Goal: Task Accomplishment & Management: Use online tool/utility

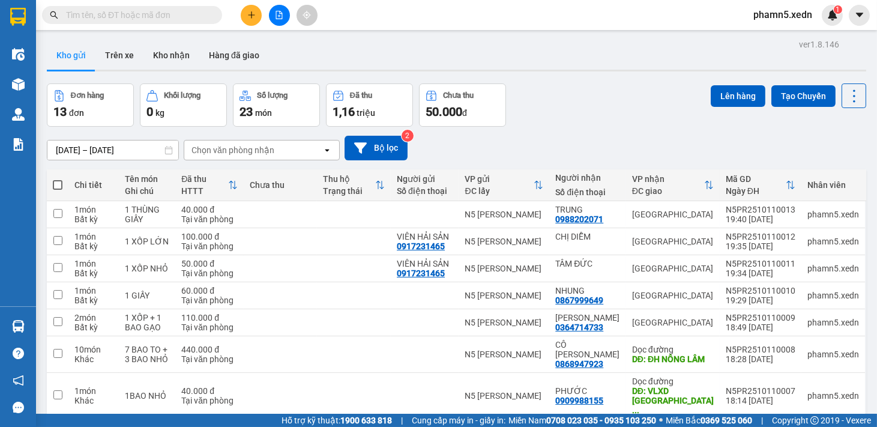
click at [57, 181] on span at bounding box center [58, 185] width 10 height 10
click at [58, 179] on input "checkbox" at bounding box center [58, 179] width 0 height 0
checkbox input "true"
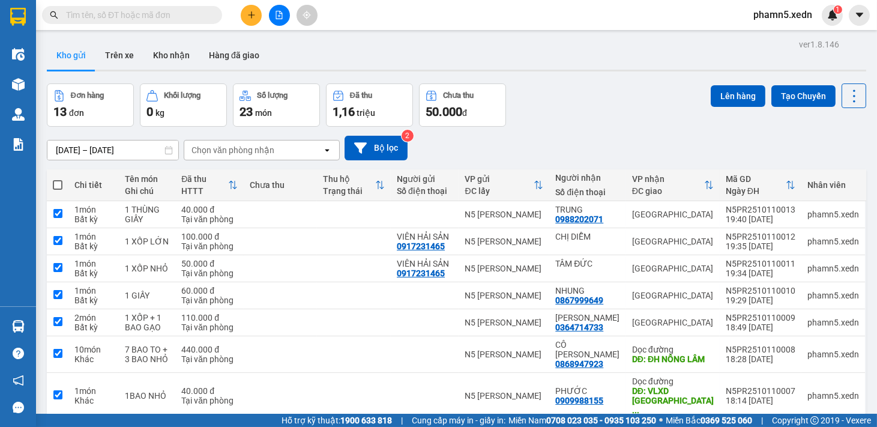
checkbox input "true"
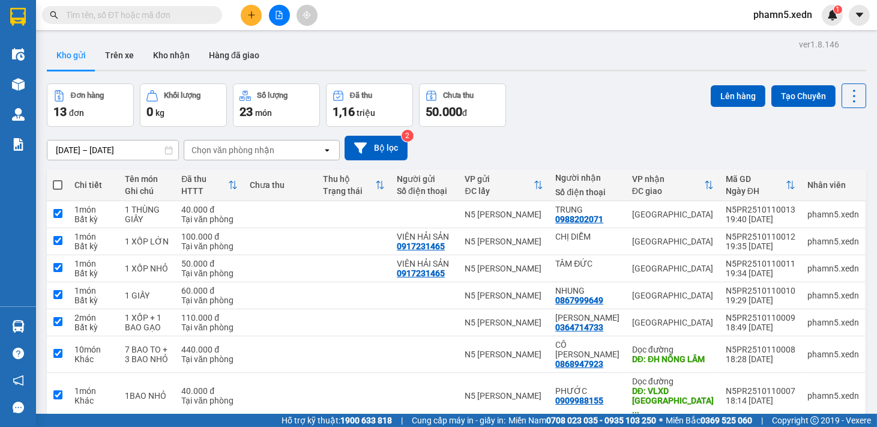
checkbox input "true"
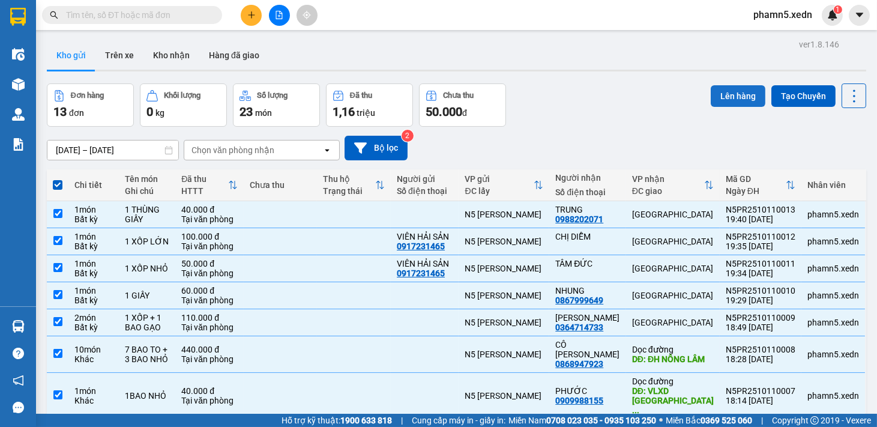
click at [726, 90] on button "Lên hàng" at bounding box center [738, 96] width 55 height 22
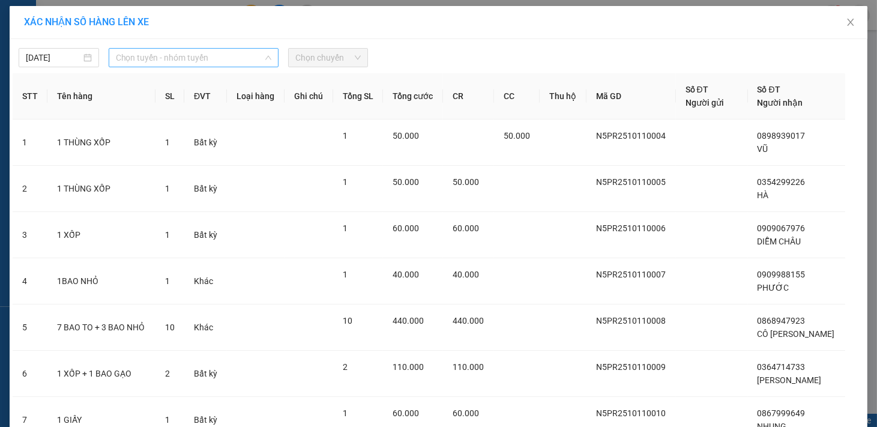
click at [264, 52] on span "Chọn tuyến - nhóm tuyến" at bounding box center [193, 58] width 155 height 18
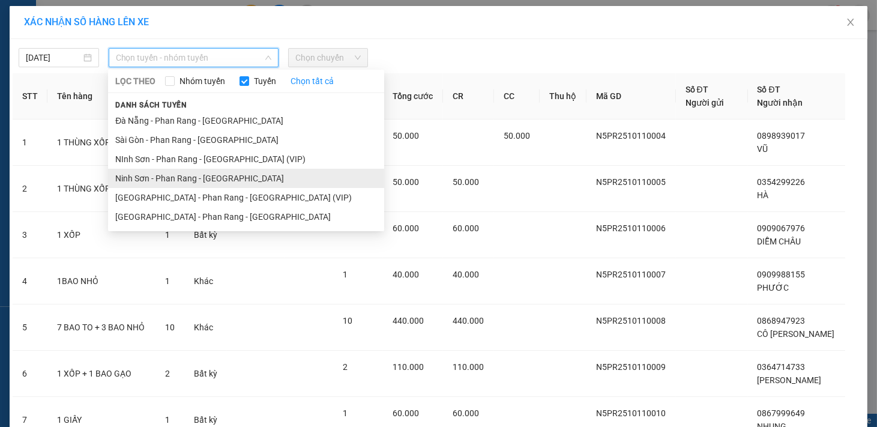
click at [224, 183] on li "Ninh Sơn - Phan Rang - [GEOGRAPHIC_DATA]" at bounding box center [246, 178] width 276 height 19
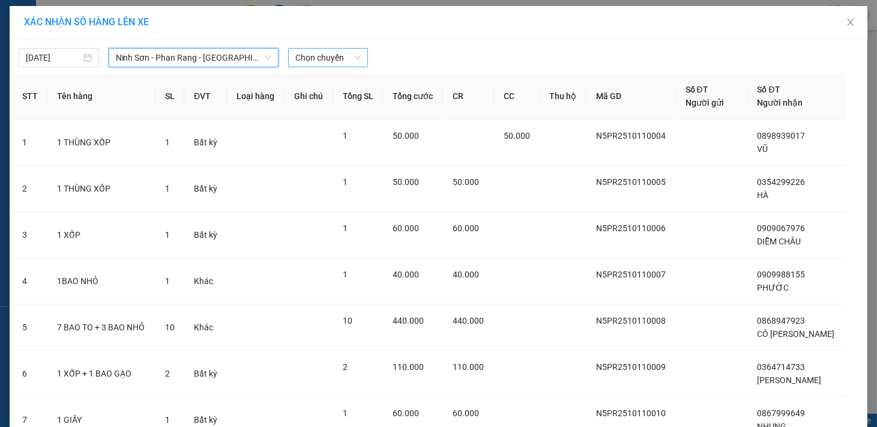
click at [353, 52] on span "Chọn chuyến" at bounding box center [328, 58] width 66 height 18
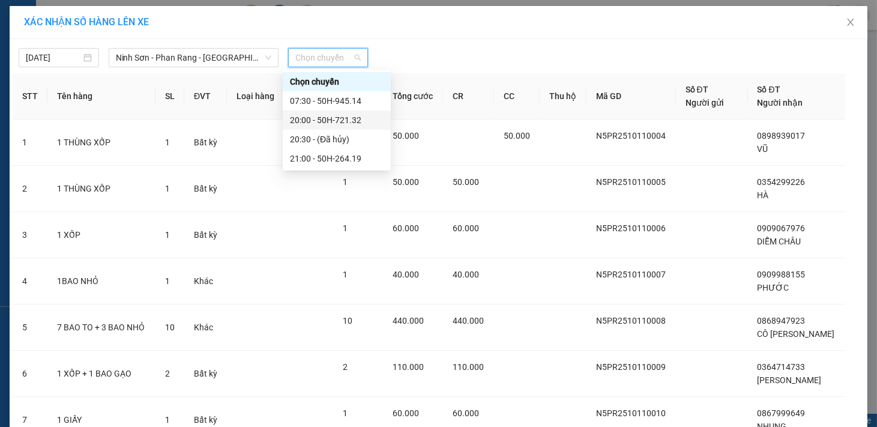
click at [355, 122] on div "20:00 - 50H-721.32" at bounding box center [337, 119] width 94 height 13
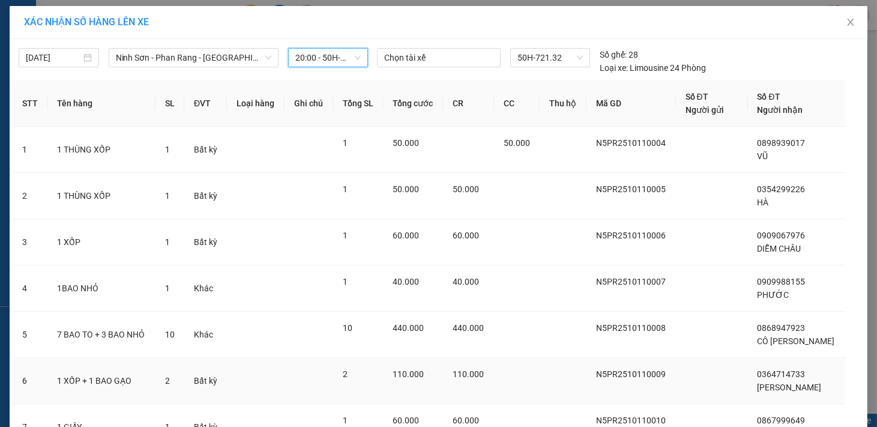
scroll to position [250, 0]
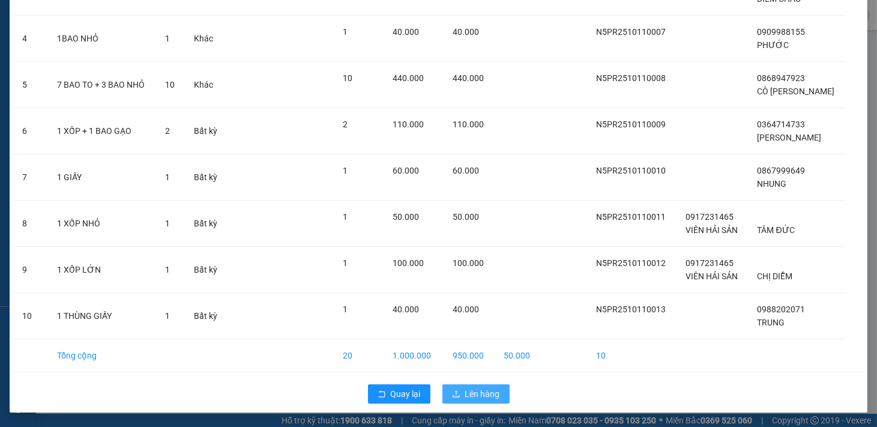
click at [478, 390] on span "Lên hàng" at bounding box center [482, 393] width 35 height 13
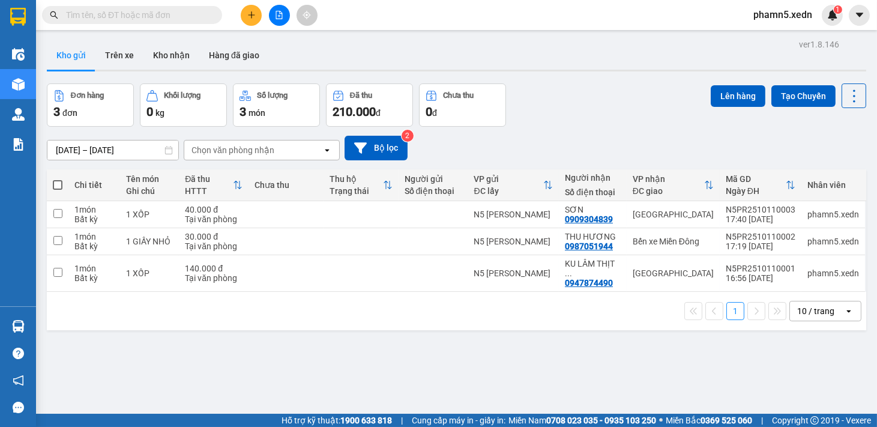
click at [58, 184] on span at bounding box center [58, 185] width 10 height 10
click at [58, 179] on input "checkbox" at bounding box center [58, 179] width 0 height 0
checkbox input "true"
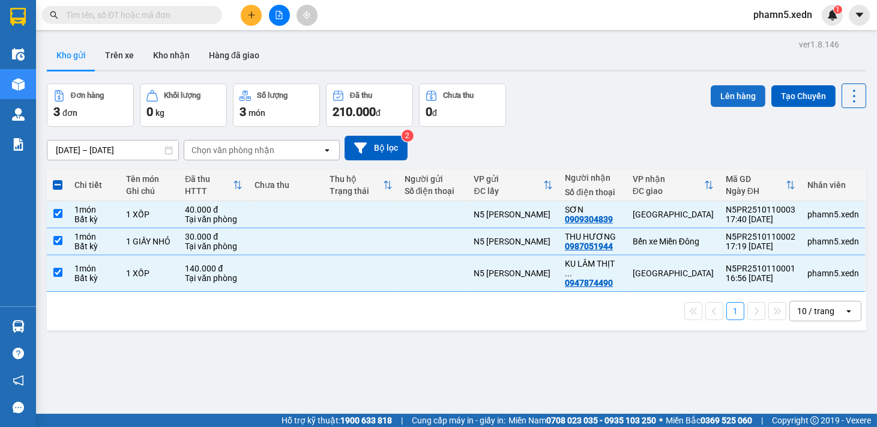
click at [733, 91] on button "Lên hàng" at bounding box center [738, 96] width 55 height 22
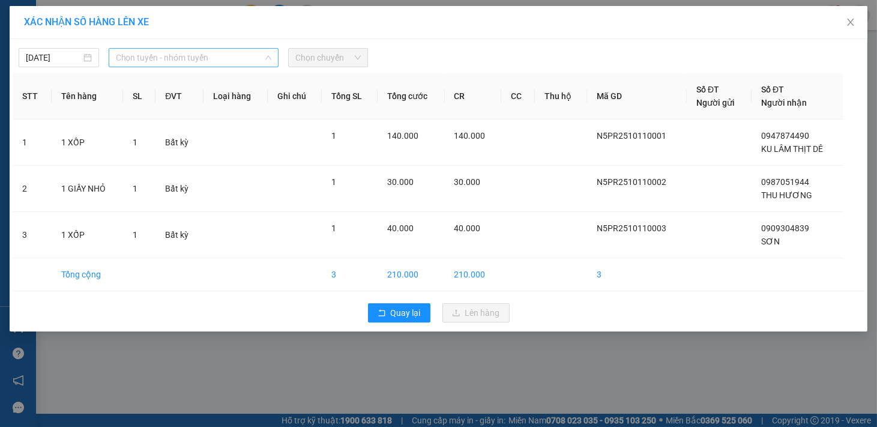
click at [266, 50] on span "Chọn tuyến - nhóm tuyến" at bounding box center [193, 58] width 155 height 18
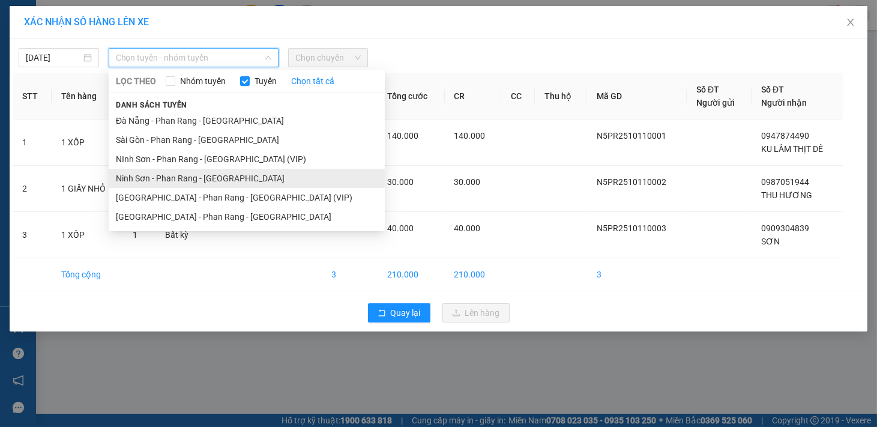
click at [229, 187] on li "Ninh Sơn - Phan Rang - [GEOGRAPHIC_DATA]" at bounding box center [247, 178] width 276 height 19
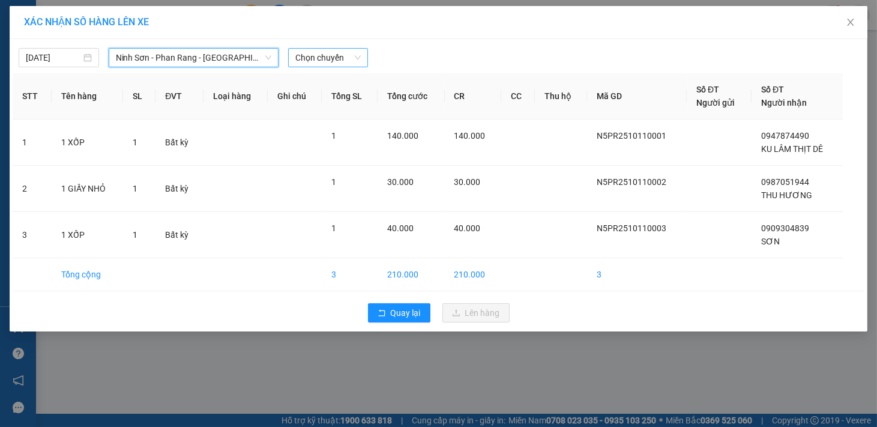
click at [355, 58] on span "Chọn chuyến" at bounding box center [328, 58] width 66 height 18
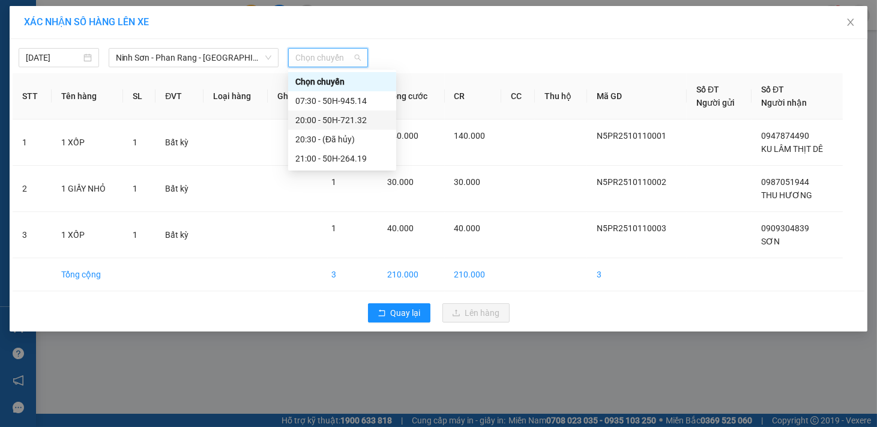
click at [364, 121] on div "20:00 - 50H-721.32" at bounding box center [342, 119] width 94 height 13
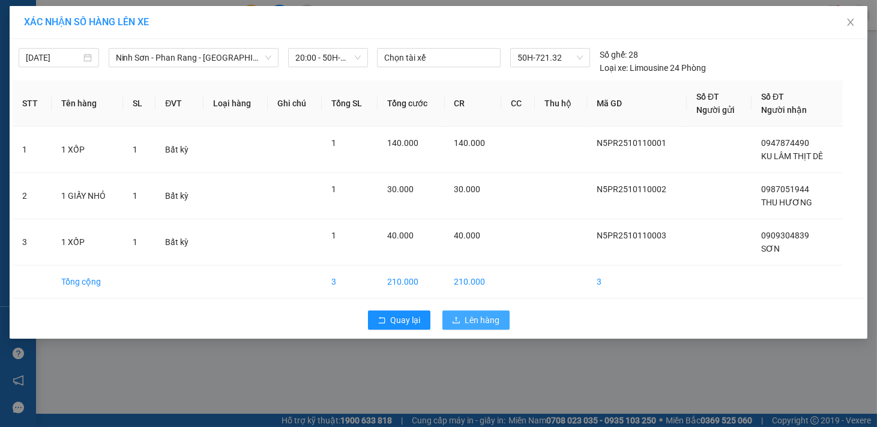
click at [477, 321] on span "Lên hàng" at bounding box center [482, 319] width 35 height 13
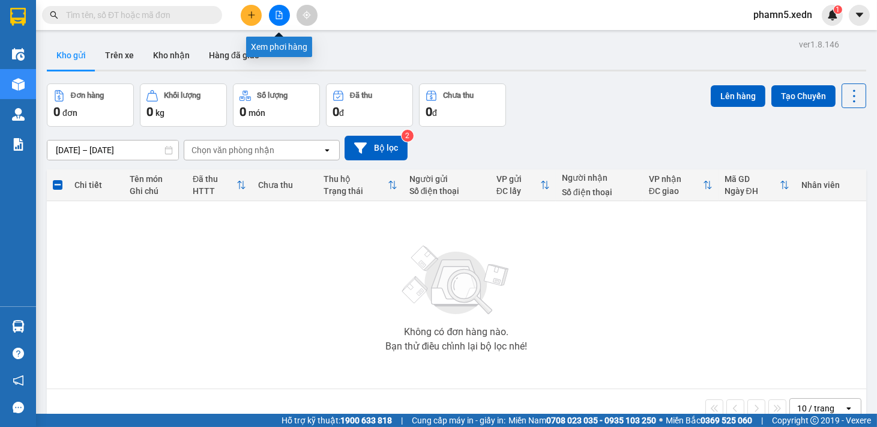
click at [277, 13] on icon "file-add" at bounding box center [279, 15] width 8 height 8
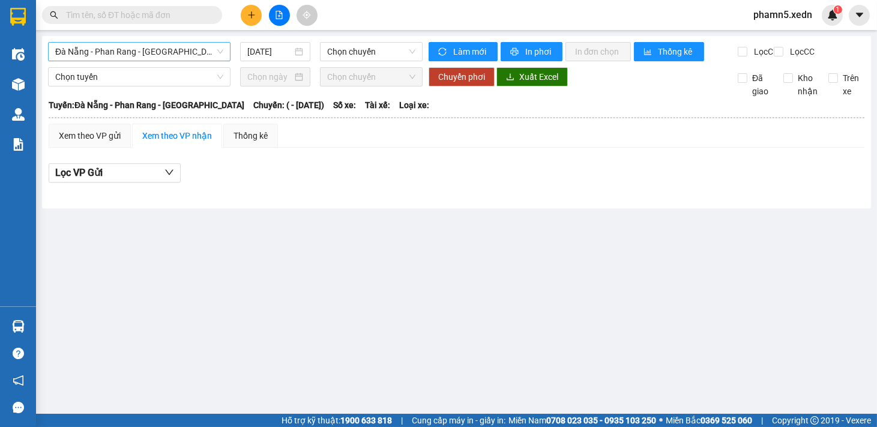
click at [219, 46] on span "Đà Nẵng - Phan Rang - [GEOGRAPHIC_DATA]" at bounding box center [139, 52] width 168 height 18
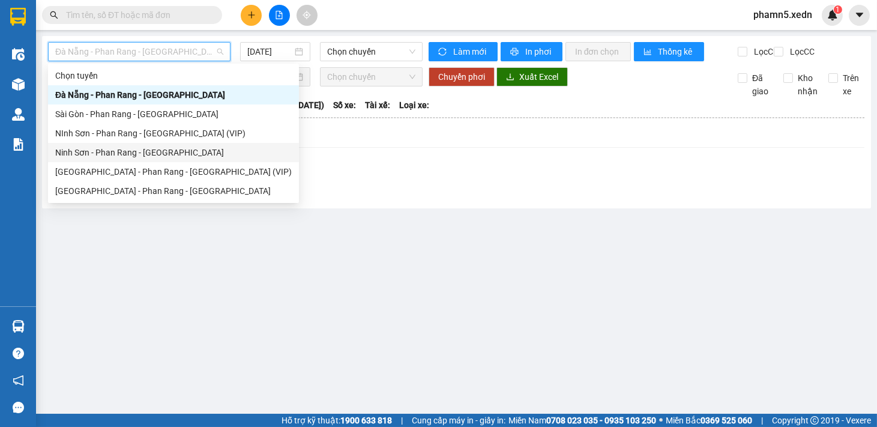
click at [175, 151] on div "Ninh Sơn - Phan Rang - [GEOGRAPHIC_DATA]" at bounding box center [173, 152] width 236 height 13
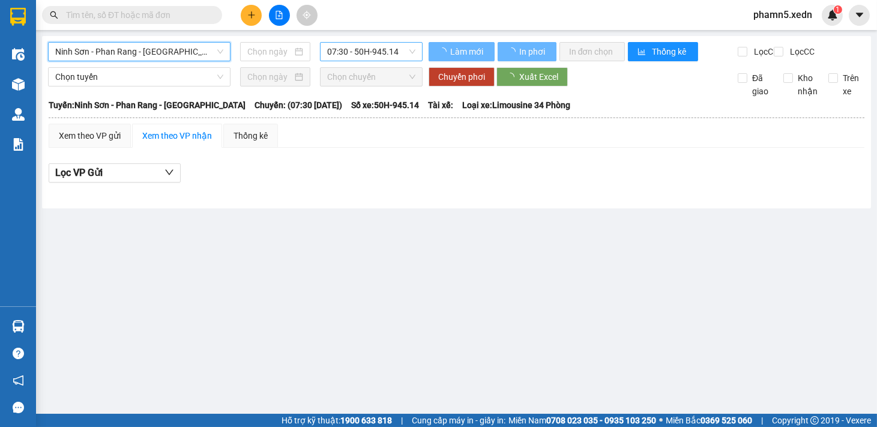
type input "[DATE]"
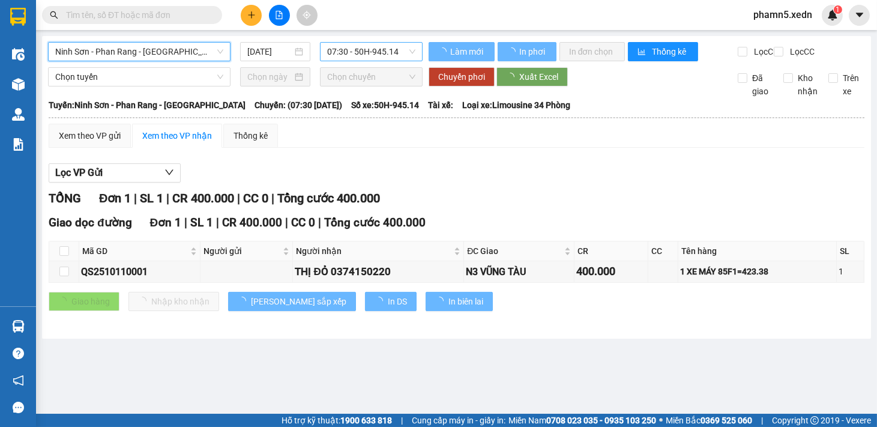
click at [412, 44] on span "07:30 - 50H-945.14" at bounding box center [371, 52] width 88 height 18
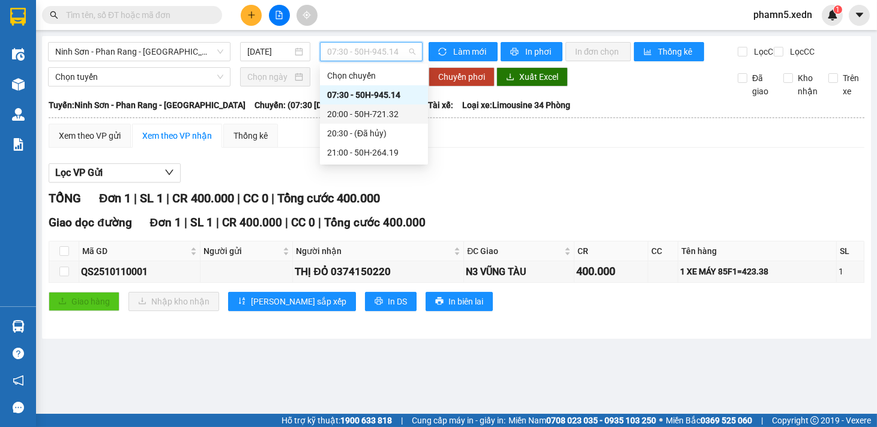
click at [393, 114] on div "20:00 - 50H-721.32" at bounding box center [374, 113] width 94 height 13
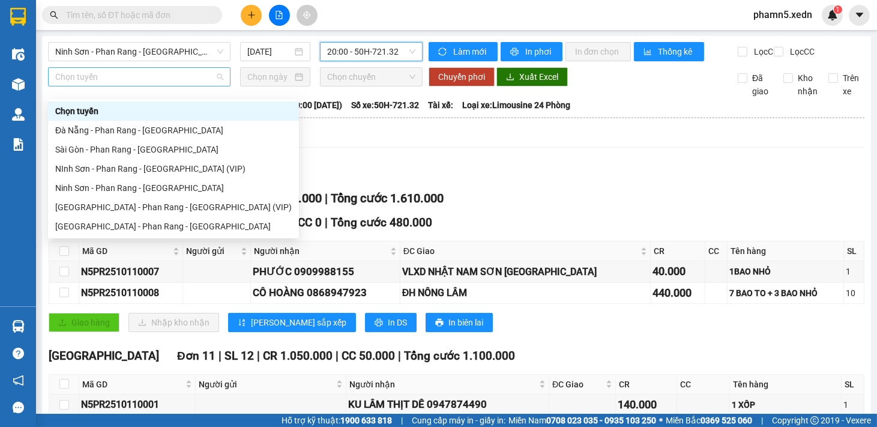
click at [219, 83] on span "Chọn tuyến" at bounding box center [139, 77] width 168 height 18
click at [147, 188] on div "Ninh Sơn - Phan Rang - [GEOGRAPHIC_DATA]" at bounding box center [173, 187] width 236 height 13
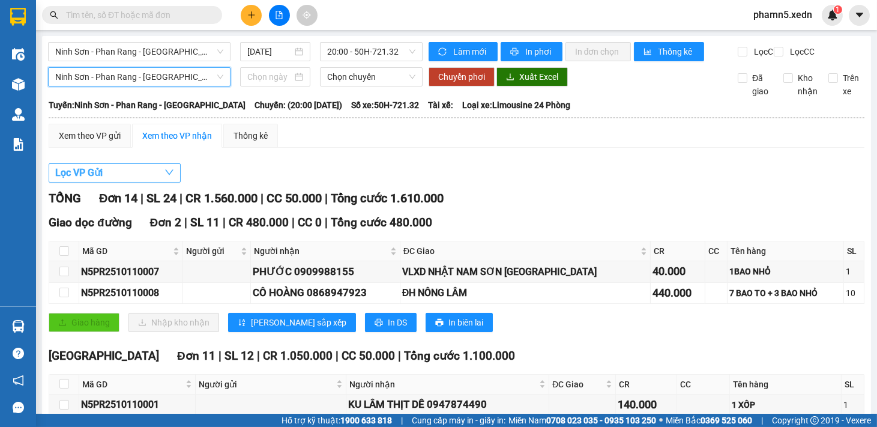
click at [172, 177] on icon "down" at bounding box center [169, 172] width 10 height 10
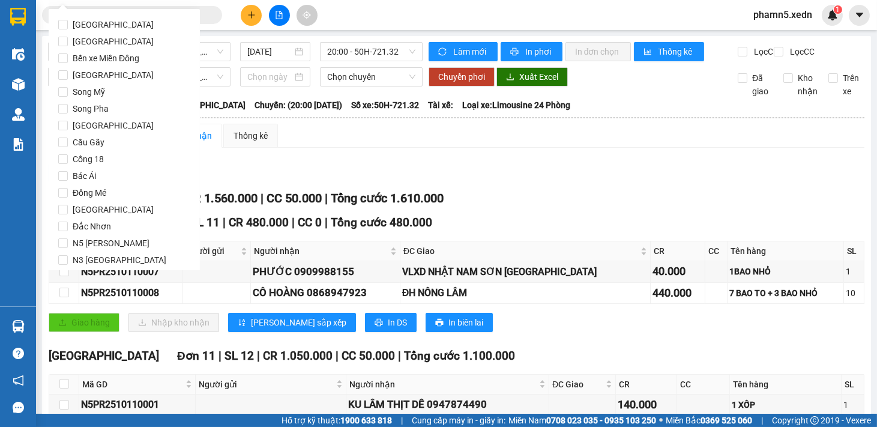
scroll to position [58, 0]
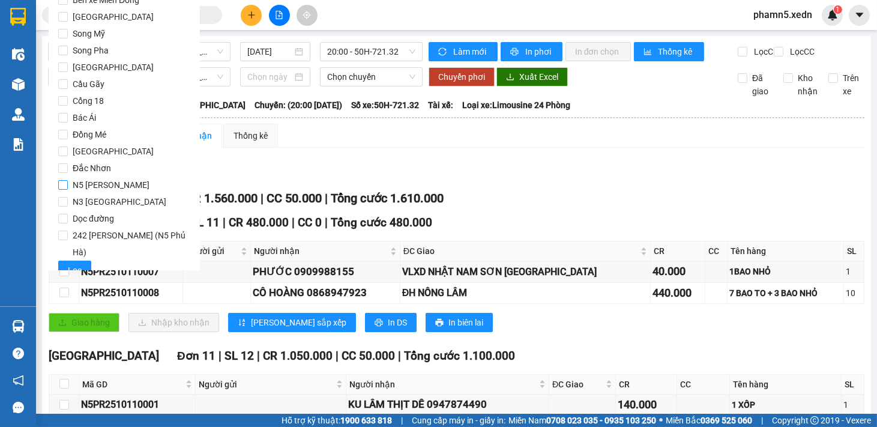
click at [64, 183] on input "N5 [PERSON_NAME]" at bounding box center [63, 185] width 10 height 10
checkbox input "true"
click at [70, 263] on span "Lọc" at bounding box center [75, 269] width 14 height 13
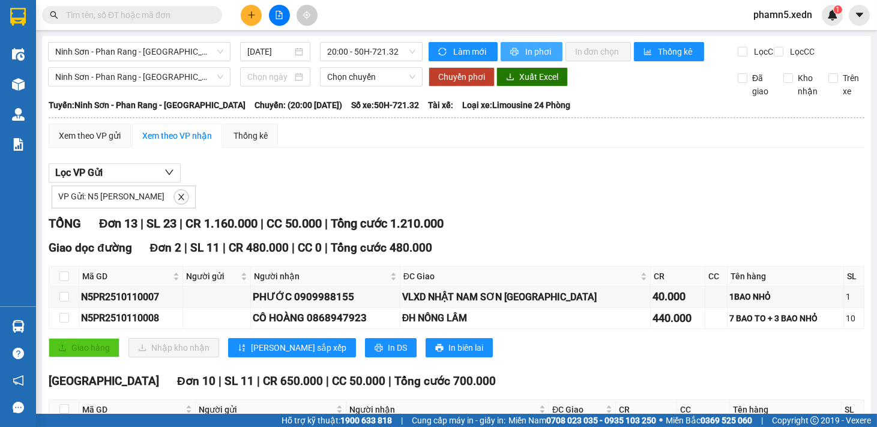
click at [529, 55] on span "In phơi" at bounding box center [539, 51] width 28 height 13
